Goal: Transaction & Acquisition: Purchase product/service

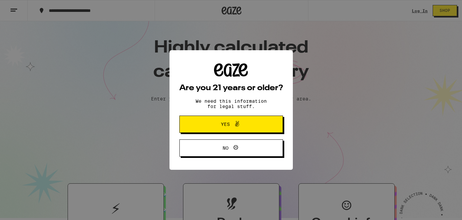
click at [230, 125] on span at bounding box center [235, 124] width 11 height 9
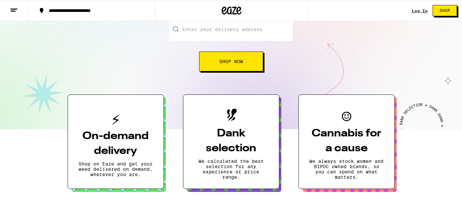
scroll to position [13, 0]
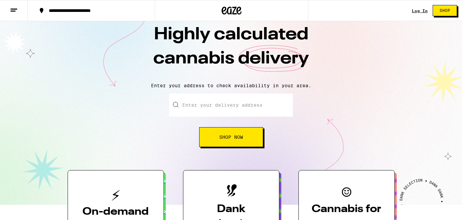
click at [442, 13] on span "Shop" at bounding box center [445, 11] width 11 height 4
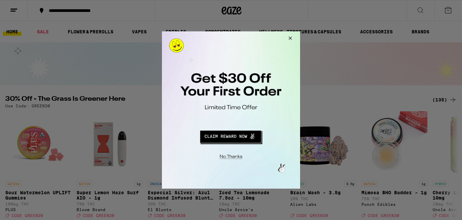
click at [291, 38] on button "Close Modal" at bounding box center [289, 39] width 18 height 16
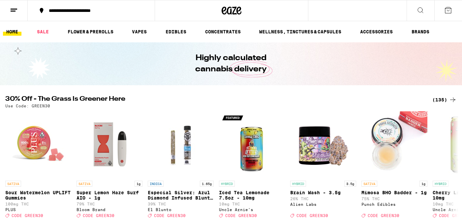
click at [420, 8] on icon at bounding box center [420, 10] width 8 height 8
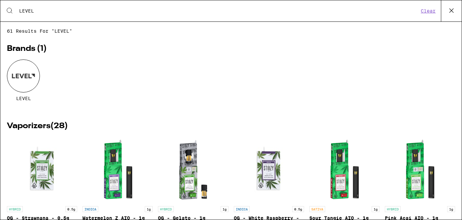
type input "LEVEL"
click at [30, 75] on div at bounding box center [23, 75] width 33 height 33
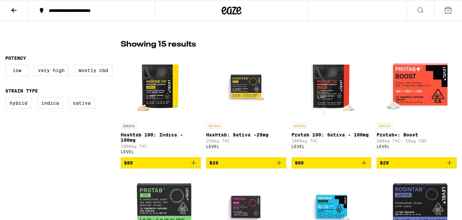
scroll to position [66, 0]
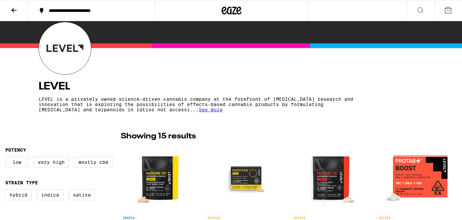
click at [420, 12] on icon at bounding box center [420, 10] width 5 height 5
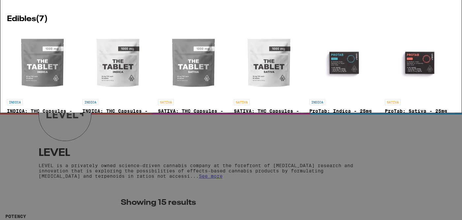
type input "The Tablet"
